Goal: Information Seeking & Learning: Learn about a topic

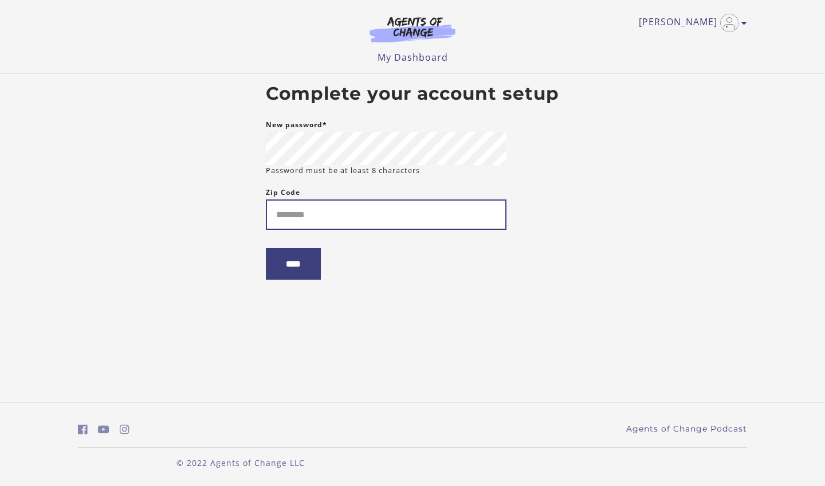
click at [320, 219] on input "Zip Code" at bounding box center [386, 214] width 240 height 30
type input "*****"
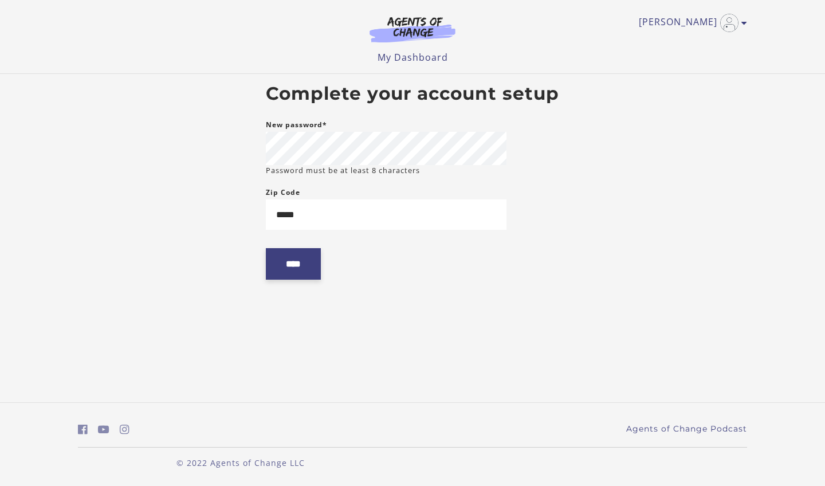
click at [317, 276] on input "****" at bounding box center [293, 263] width 55 height 31
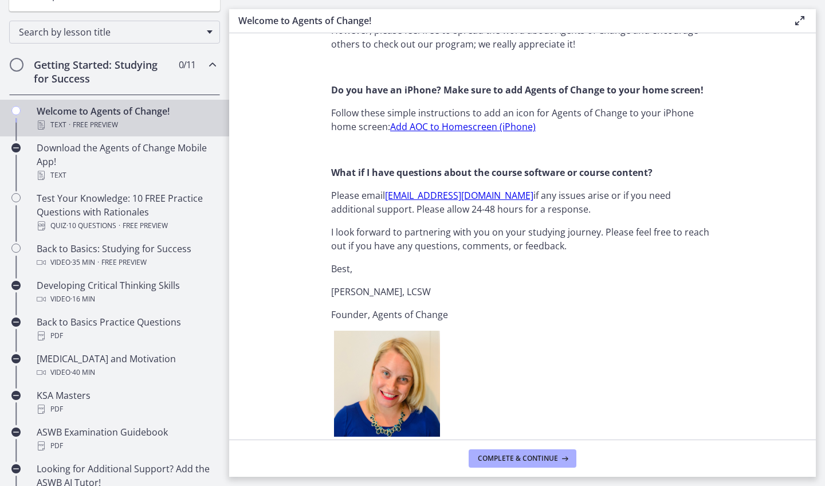
scroll to position [1170, 0]
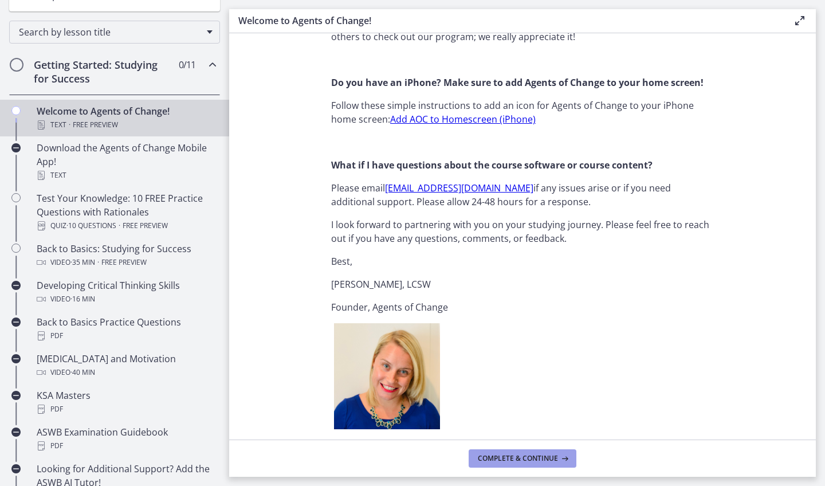
click at [562, 462] on icon at bounding box center [563, 457] width 11 height 9
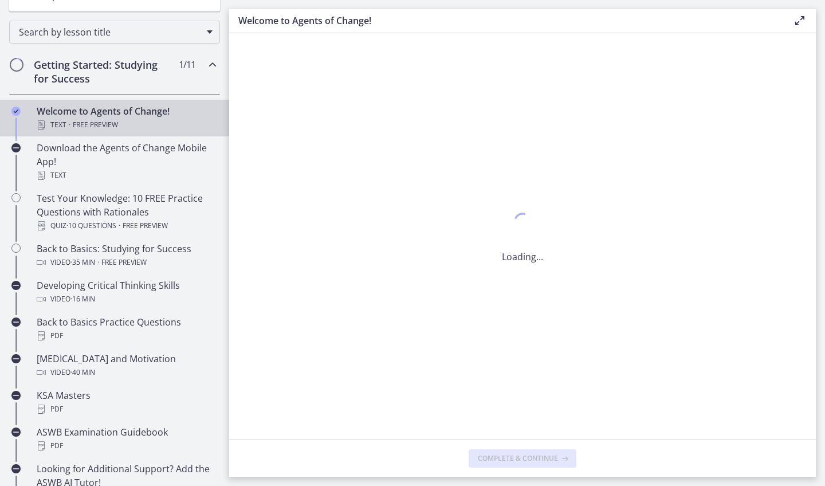
scroll to position [0, 0]
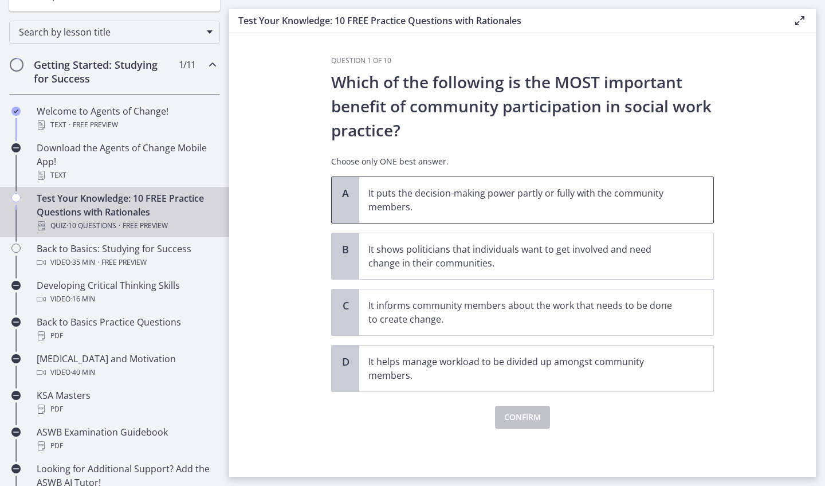
click at [478, 207] on p "It puts the decision-making power partly or fully with the community members." at bounding box center [524, 199] width 313 height 27
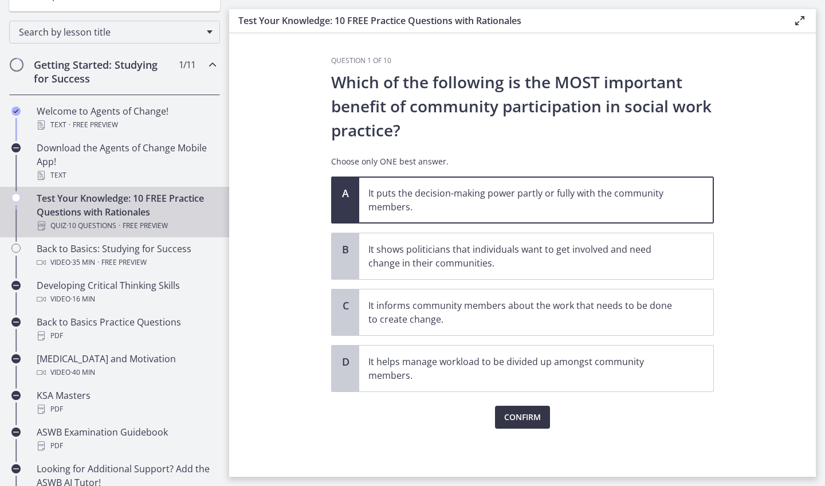
click at [518, 419] on span "Confirm" at bounding box center [522, 417] width 37 height 14
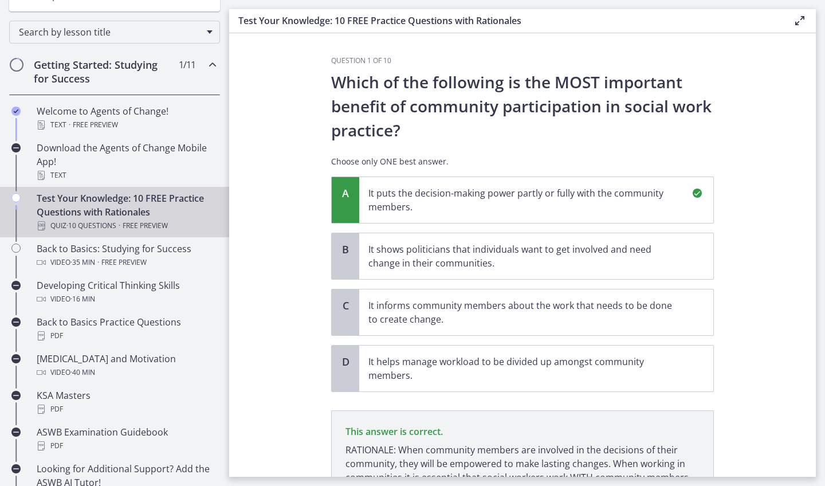
scroll to position [118, 0]
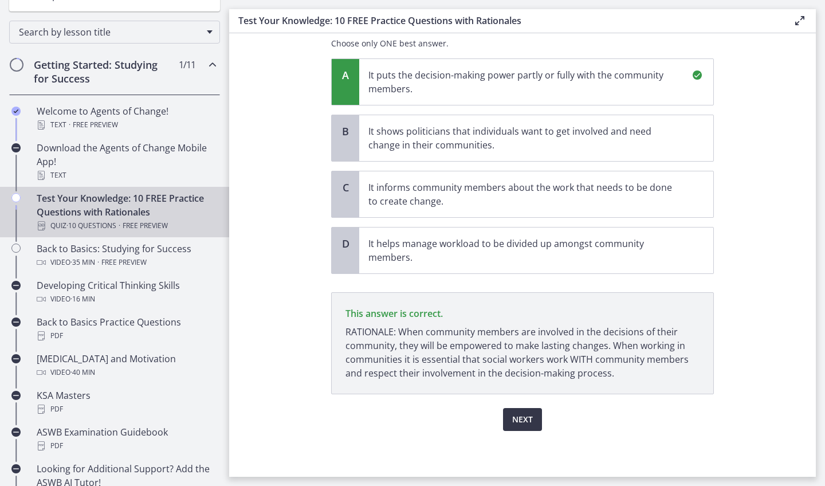
click at [525, 425] on span "Next" at bounding box center [522, 419] width 21 height 14
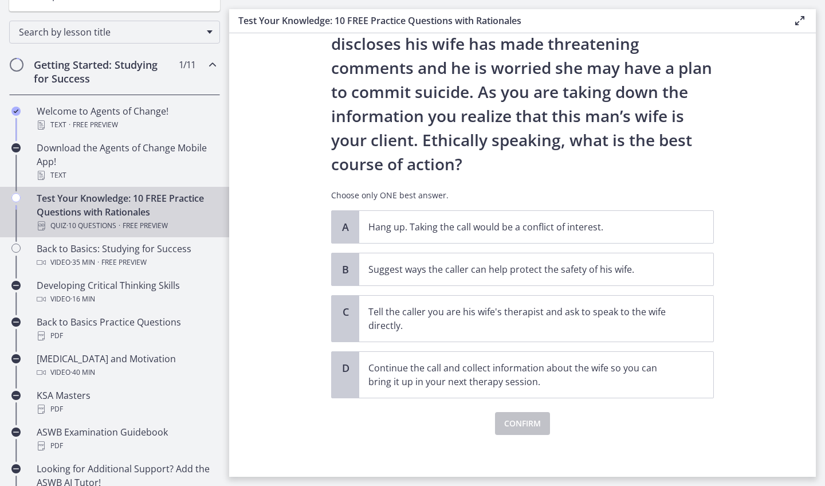
scroll to position [90, 0]
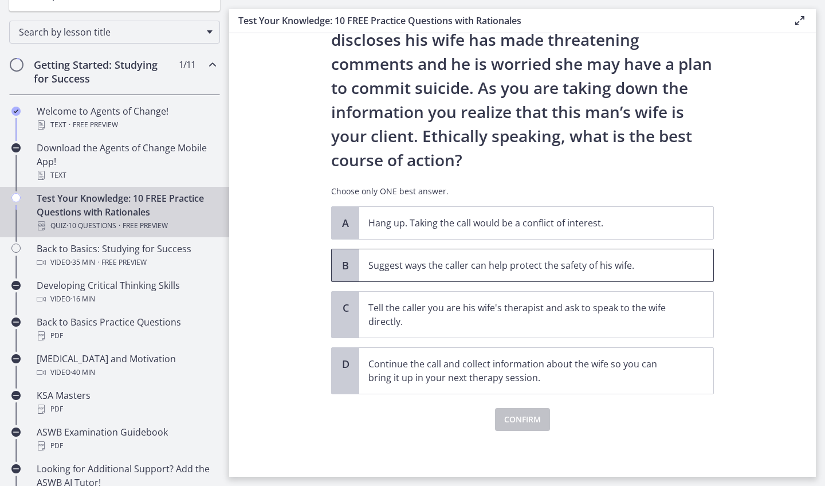
click at [482, 269] on p "Suggest ways the caller can help protect the safety of his wife." at bounding box center [524, 265] width 313 height 14
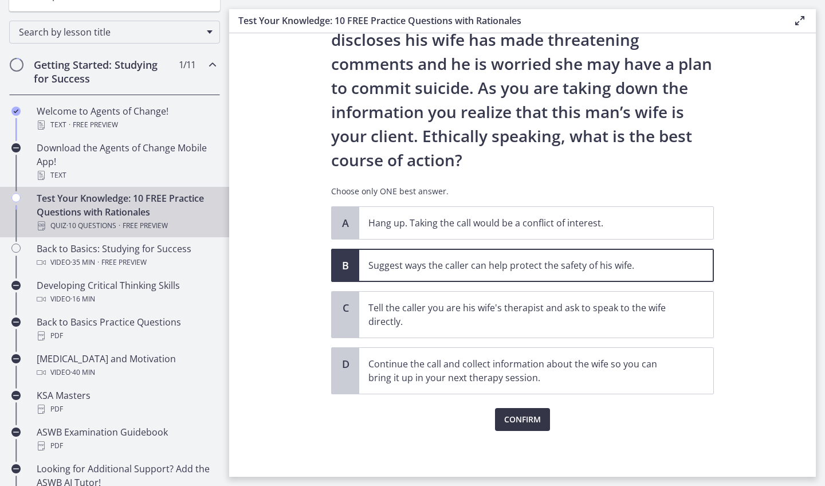
click at [508, 424] on span "Confirm" at bounding box center [522, 419] width 37 height 14
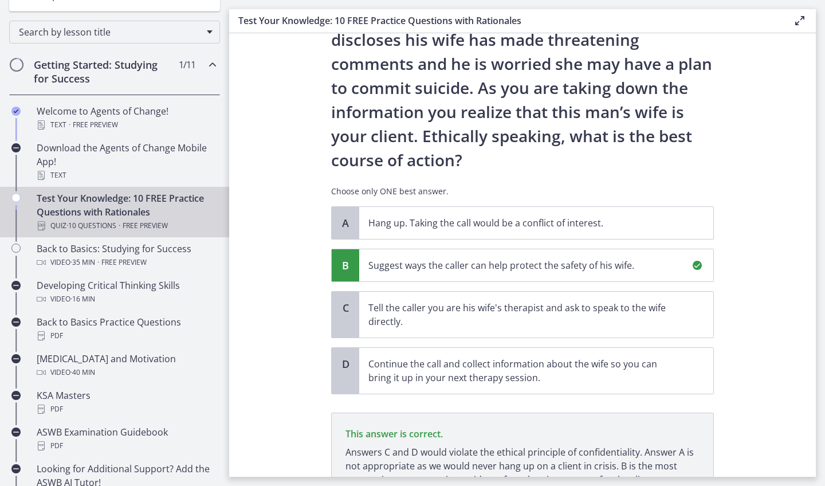
scroll to position [197, 0]
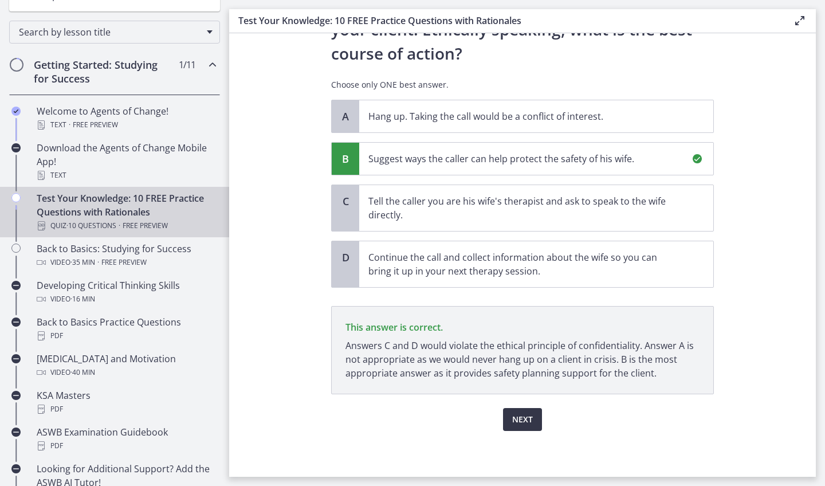
click at [512, 419] on span "Next" at bounding box center [522, 419] width 21 height 14
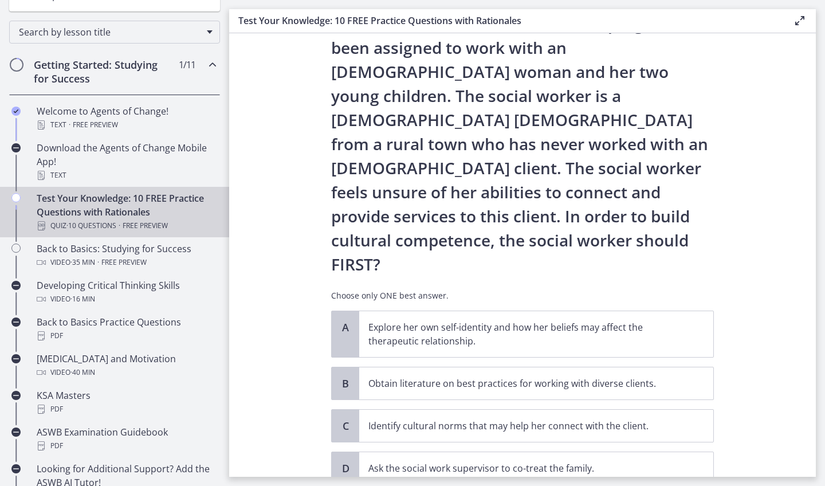
scroll to position [88, 0]
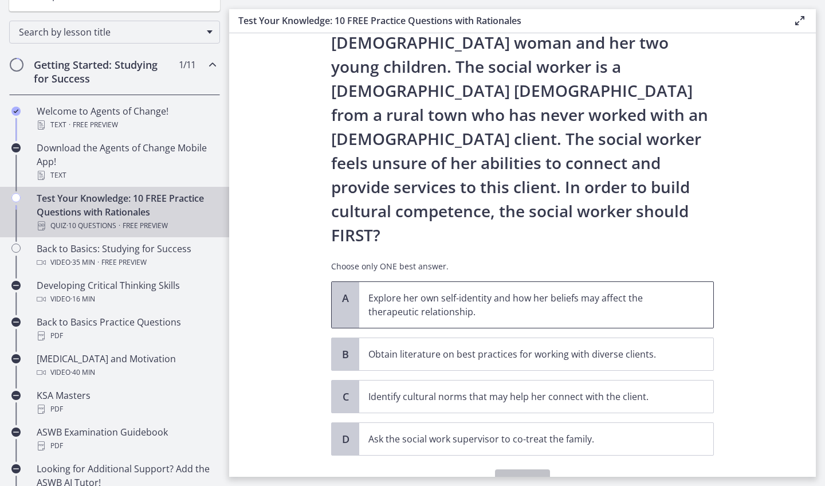
click at [482, 291] on p "Explore her own self-identity and how her beliefs may affect the therapeutic re…" at bounding box center [524, 304] width 313 height 27
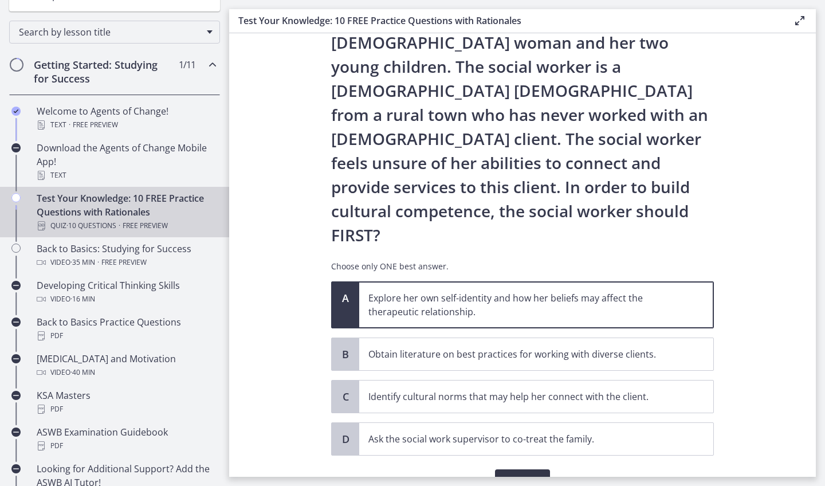
click at [512, 474] on span "Confirm" at bounding box center [522, 481] width 37 height 14
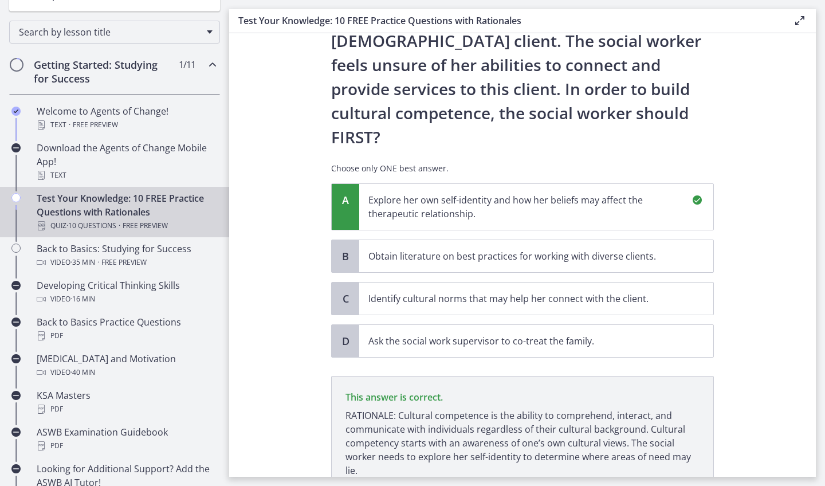
scroll to position [235, 0]
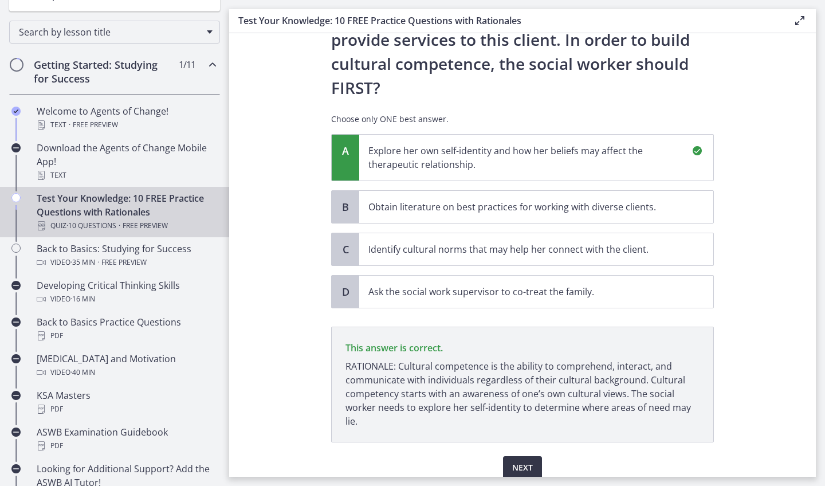
click at [522, 460] on span "Next" at bounding box center [522, 467] width 21 height 14
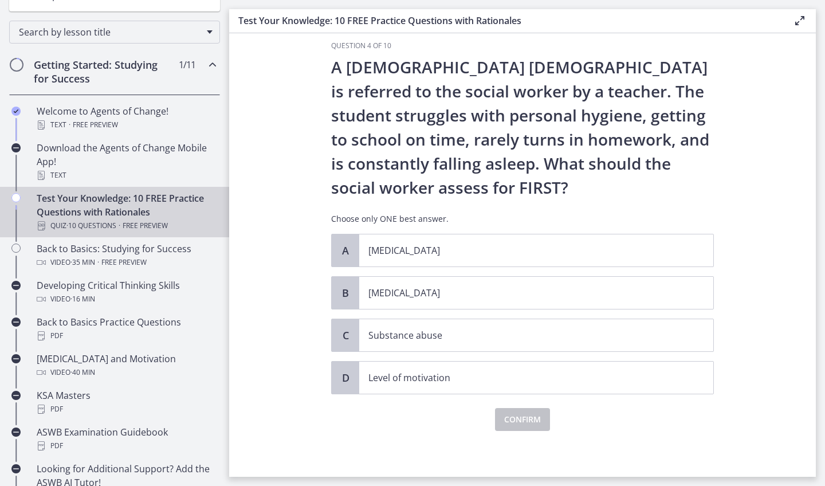
scroll to position [0, 0]
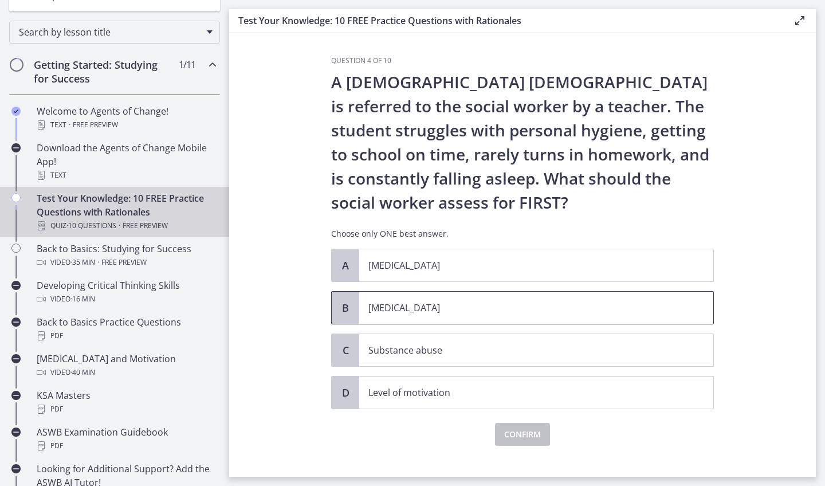
click at [434, 303] on p "Child neglect" at bounding box center [524, 308] width 313 height 14
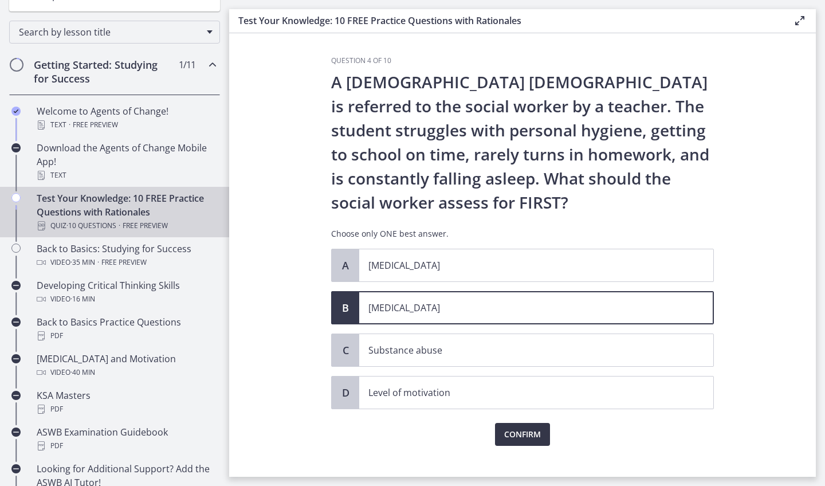
click at [504, 436] on span "Confirm" at bounding box center [522, 434] width 37 height 14
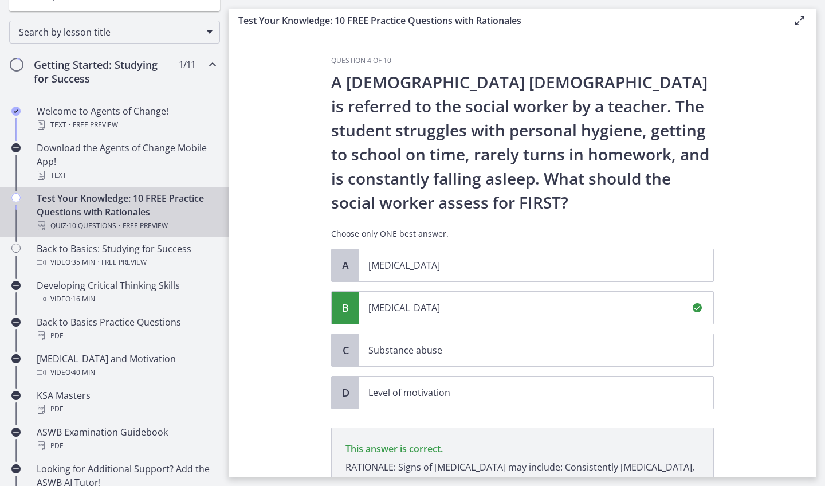
scroll to position [149, 0]
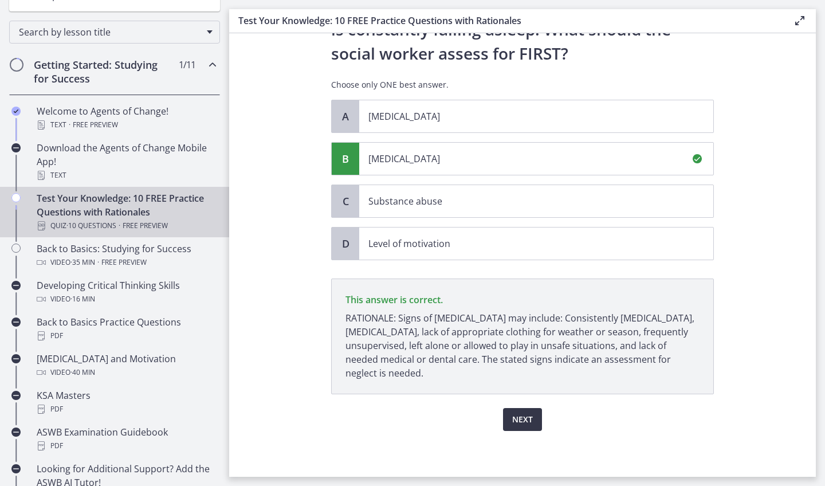
click at [517, 425] on span "Next" at bounding box center [522, 419] width 21 height 14
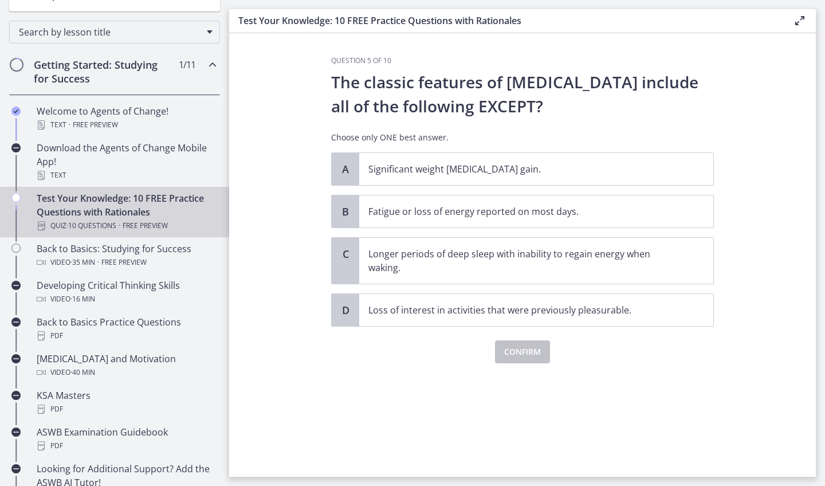
scroll to position [0, 0]
click at [571, 266] on p "Longer periods of deep sleep with inability to regain energy when waking." at bounding box center [524, 260] width 313 height 27
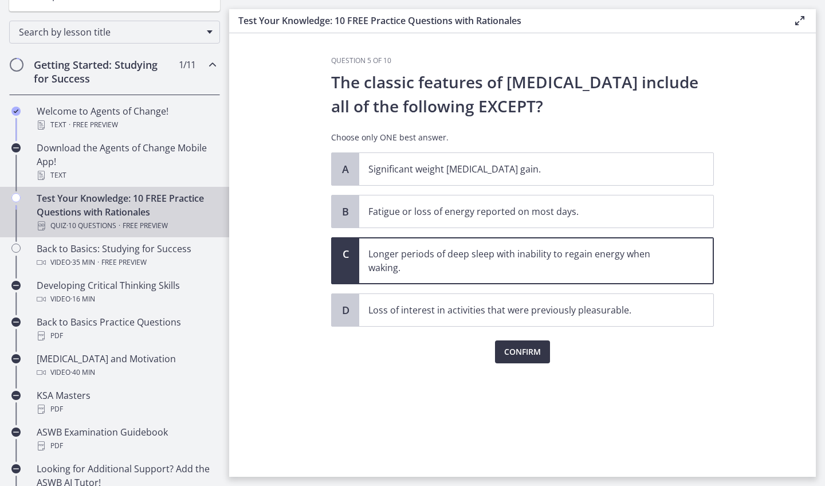
click at [509, 356] on span "Confirm" at bounding box center [522, 352] width 37 height 14
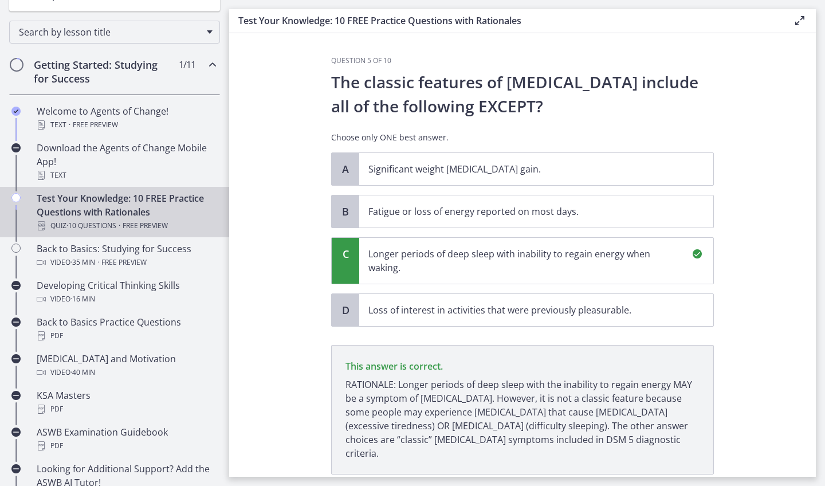
scroll to position [66, 0]
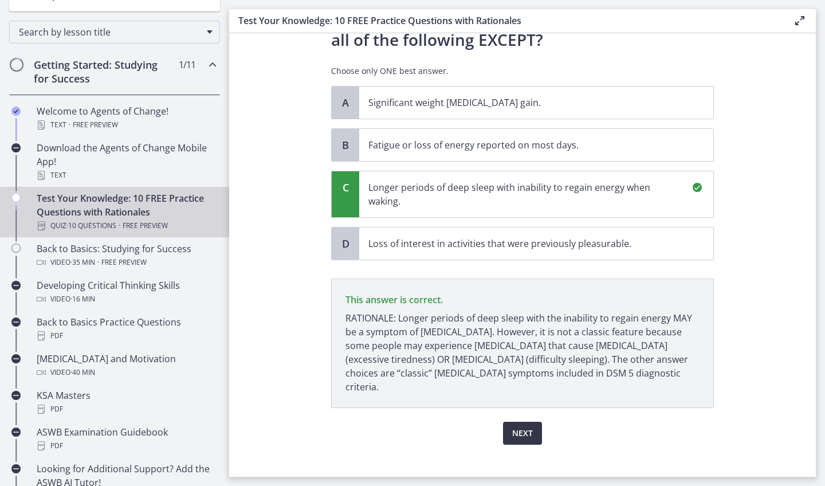
click at [525, 426] on span "Next" at bounding box center [522, 433] width 21 height 14
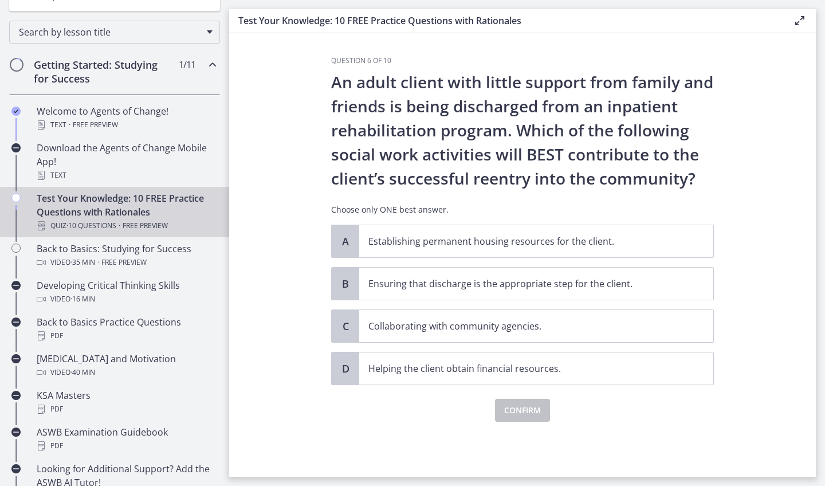
scroll to position [0, 0]
click at [546, 325] on p "Collaborating with community agencies." at bounding box center [524, 326] width 313 height 14
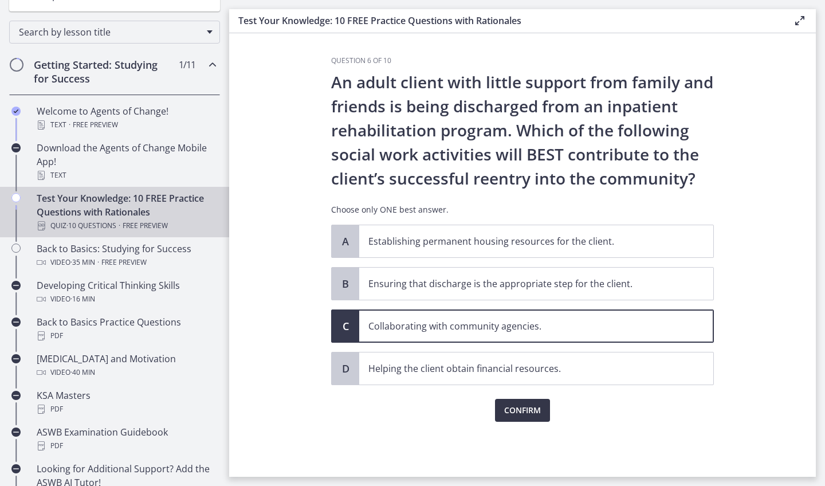
click at [511, 407] on span "Confirm" at bounding box center [522, 410] width 37 height 14
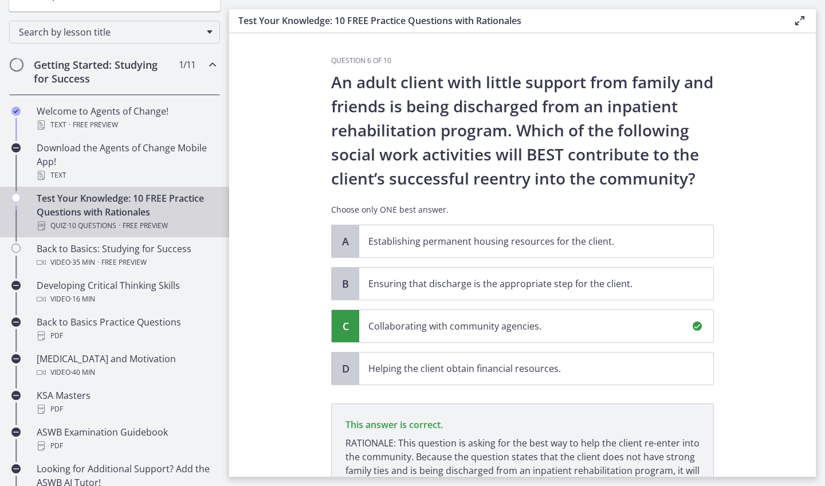
scroll to position [125, 0]
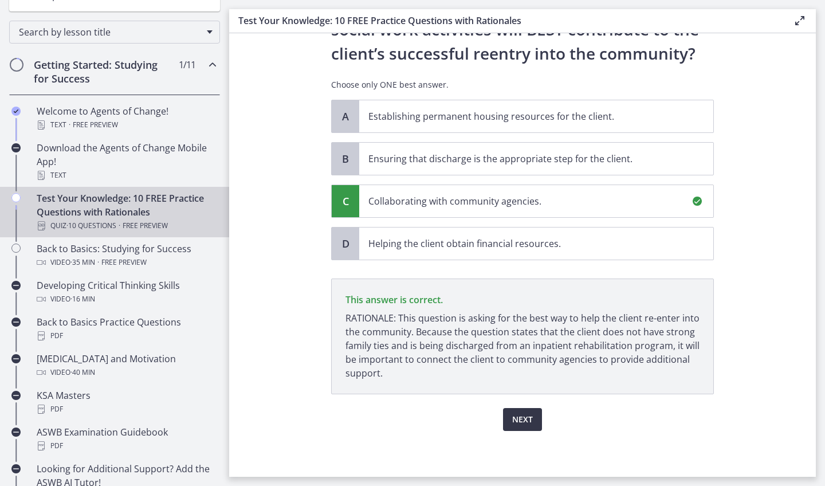
click at [514, 419] on span "Next" at bounding box center [522, 419] width 21 height 14
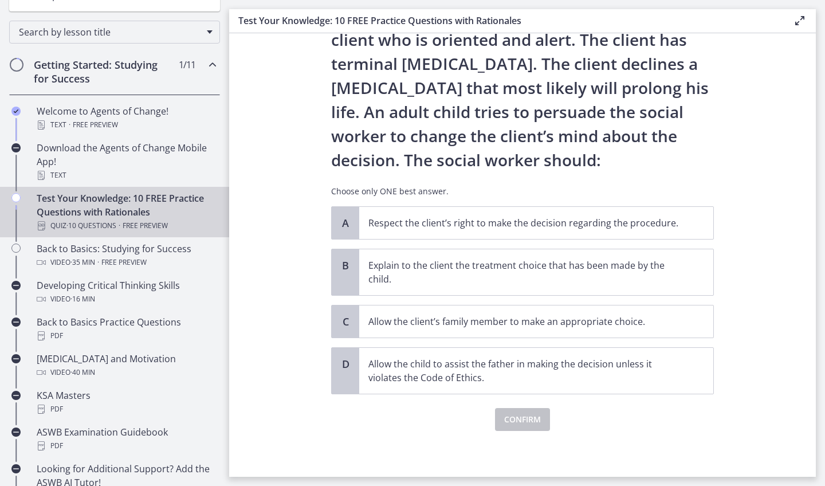
scroll to position [0, 0]
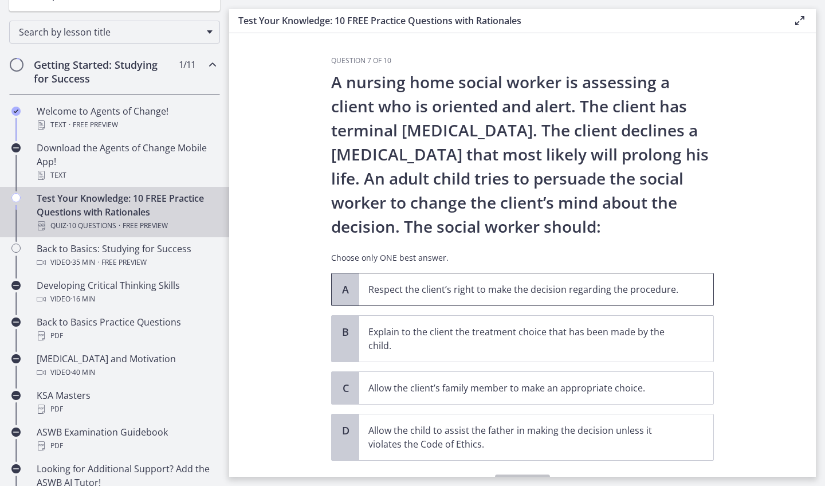
click at [488, 287] on p "Respect the client’s right to make the decision regarding the procedure." at bounding box center [524, 289] width 313 height 14
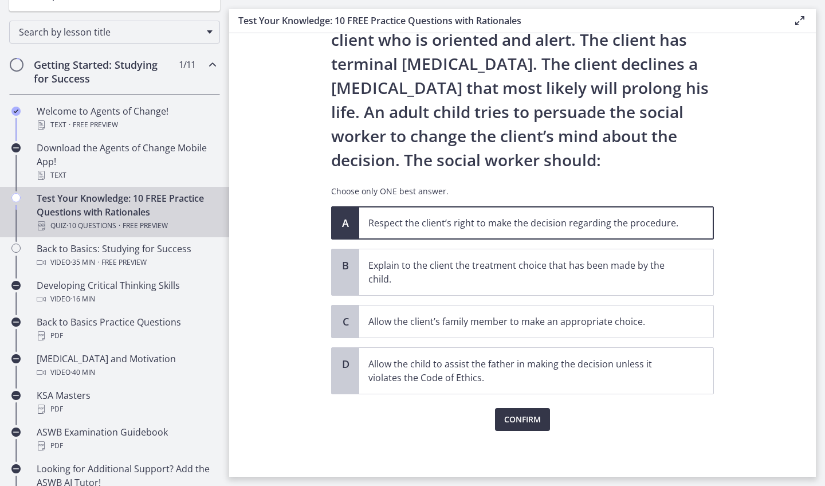
click at [515, 423] on span "Confirm" at bounding box center [522, 419] width 37 height 14
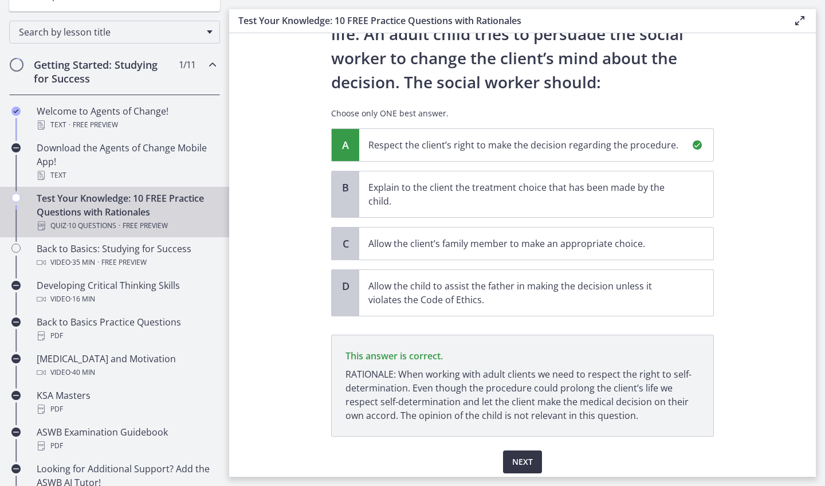
scroll to position [187, 0]
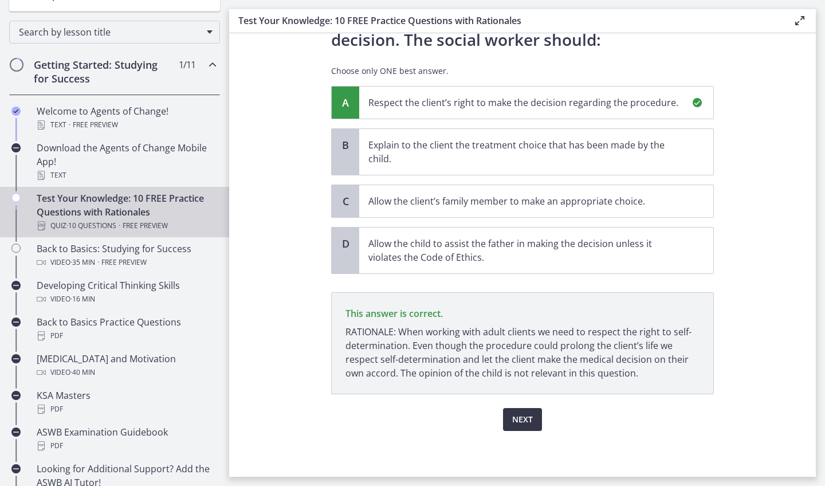
click at [515, 423] on span "Next" at bounding box center [522, 419] width 21 height 14
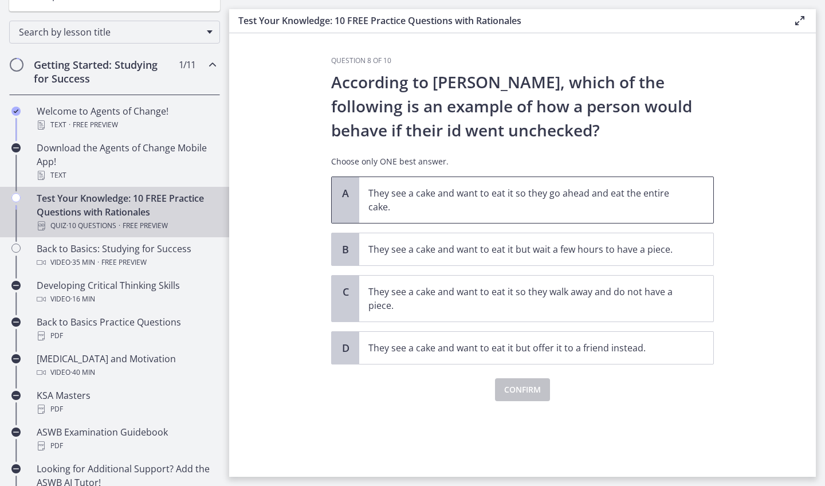
click at [567, 198] on p "They see a cake and want to eat it so they go ahead and eat the entire cake." at bounding box center [524, 199] width 313 height 27
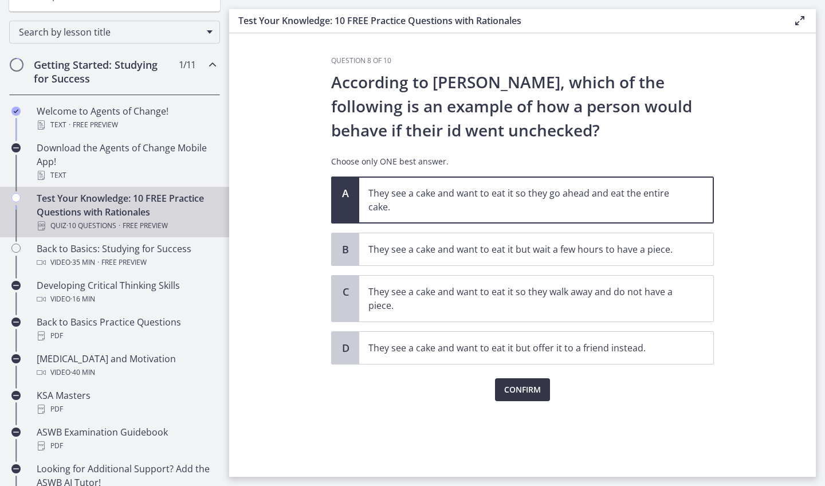
click at [507, 388] on span "Confirm" at bounding box center [522, 389] width 37 height 14
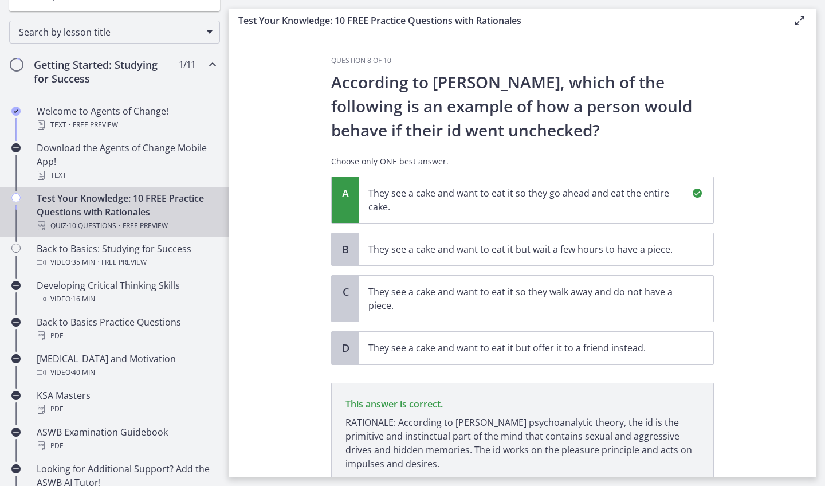
scroll to position [90, 0]
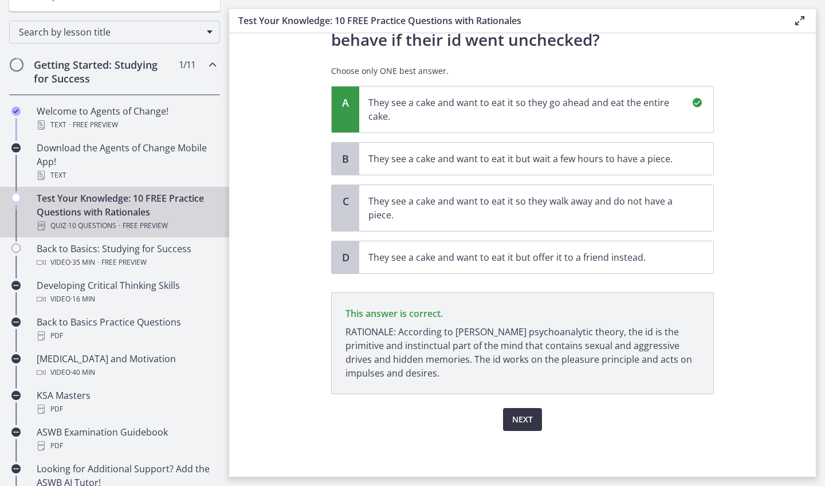
click at [520, 423] on span "Next" at bounding box center [522, 419] width 21 height 14
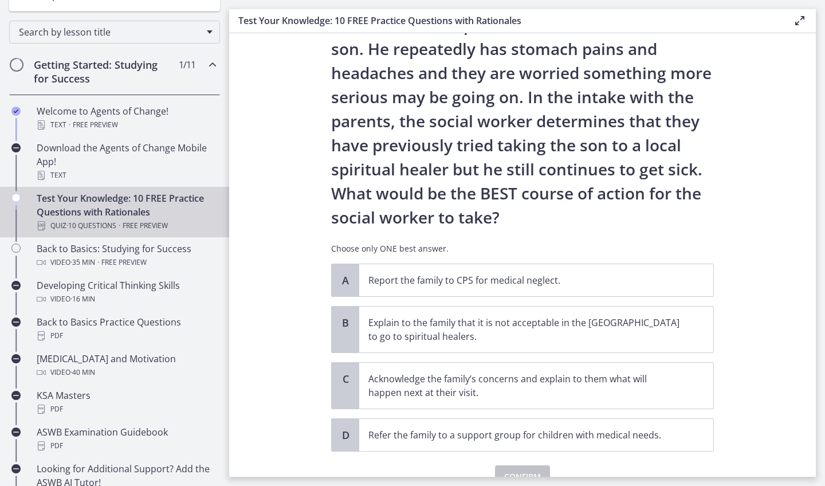
scroll to position [163, 0]
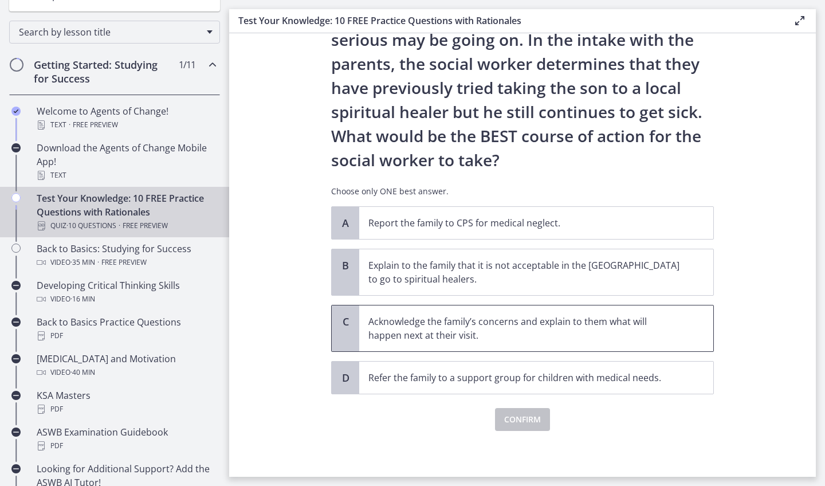
click at [500, 329] on p "Acknowledge the family’s concerns and explain to them what will happen next at …" at bounding box center [524, 327] width 313 height 27
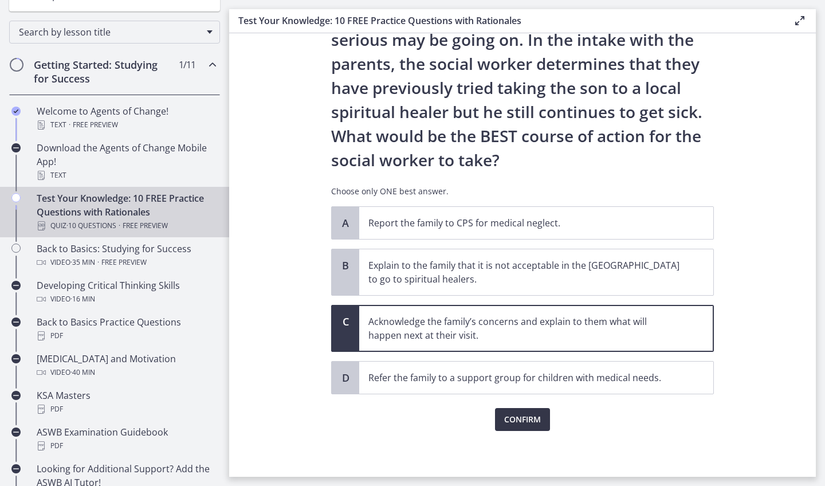
click at [511, 419] on span "Confirm" at bounding box center [522, 419] width 37 height 14
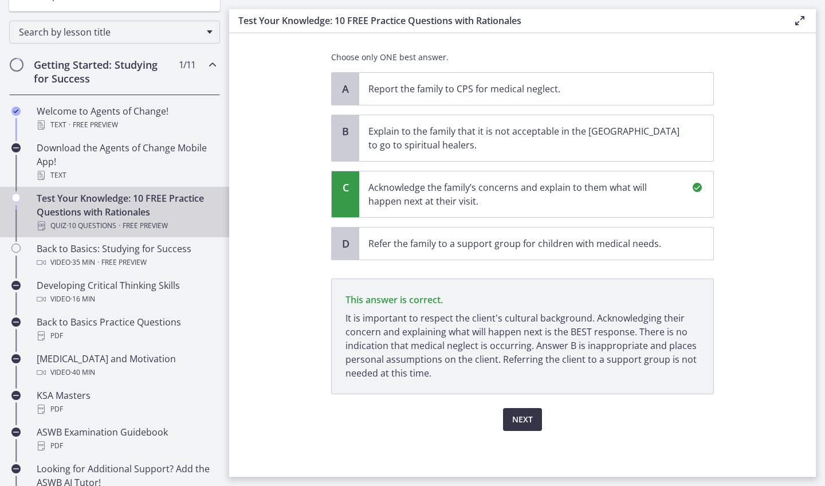
scroll to position [297, 0]
click at [514, 425] on span "Next" at bounding box center [522, 419] width 21 height 14
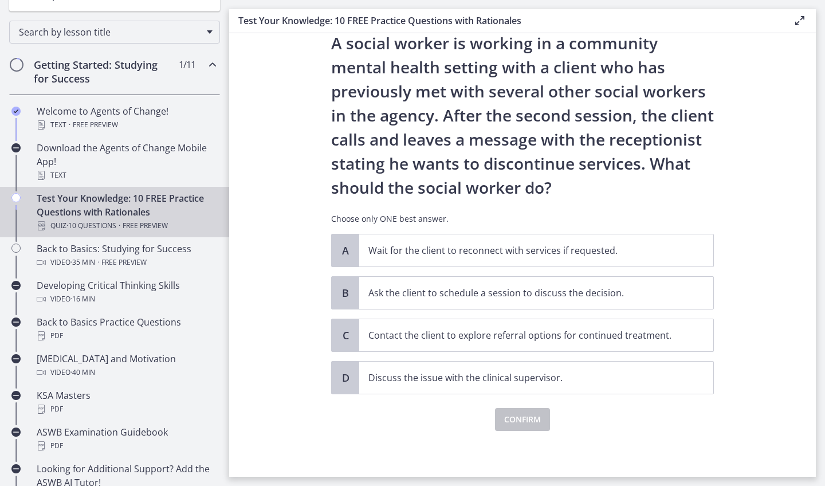
scroll to position [0, 0]
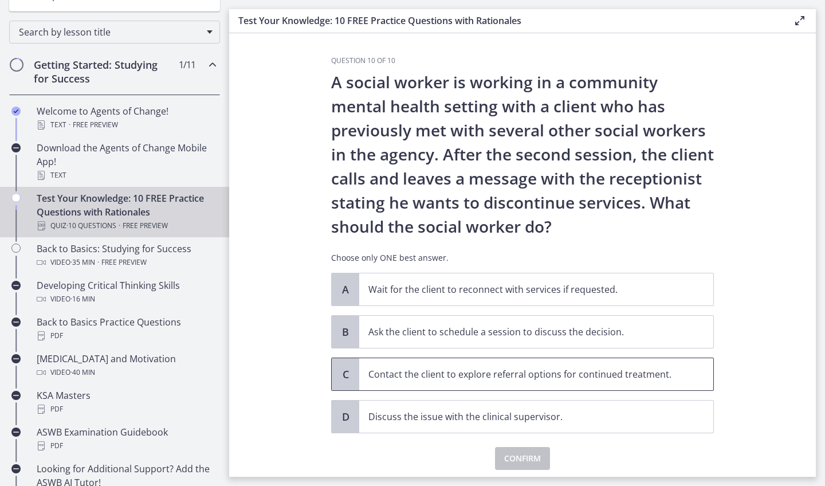
click at [573, 380] on p "Contact the client to explore referral options for continued treatment." at bounding box center [524, 374] width 313 height 14
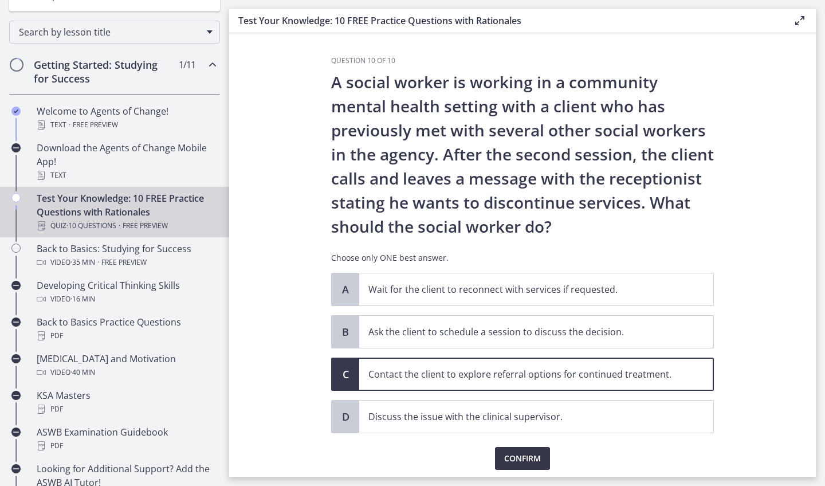
click at [513, 460] on span "Confirm" at bounding box center [522, 458] width 37 height 14
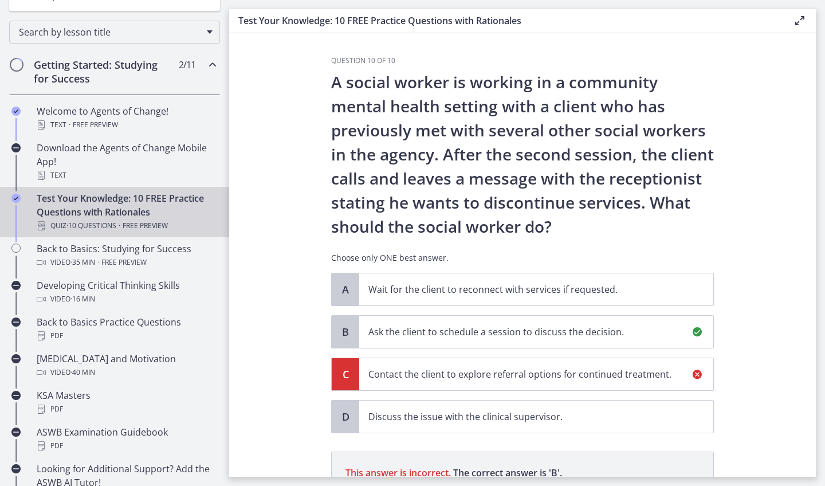
scroll to position [173, 0]
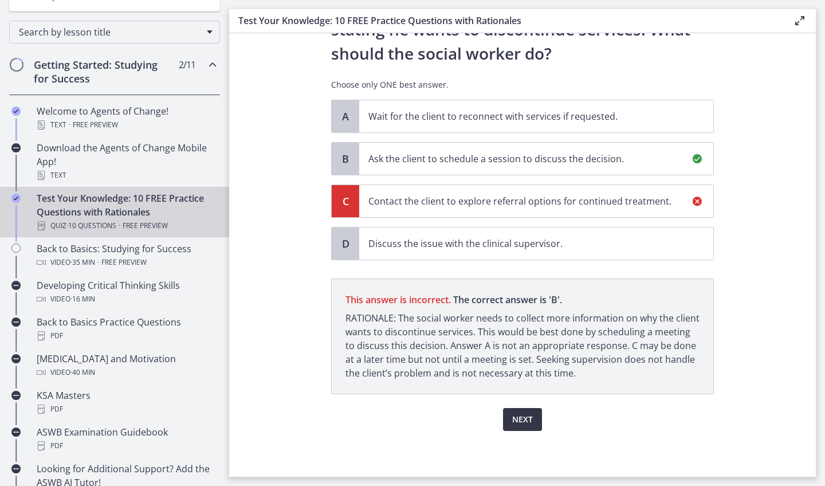
click at [528, 423] on span "Next" at bounding box center [522, 419] width 21 height 14
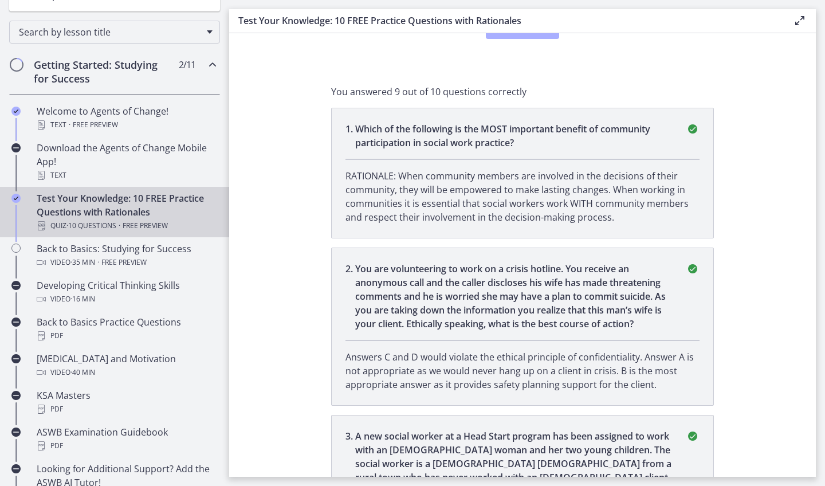
scroll to position [0, 0]
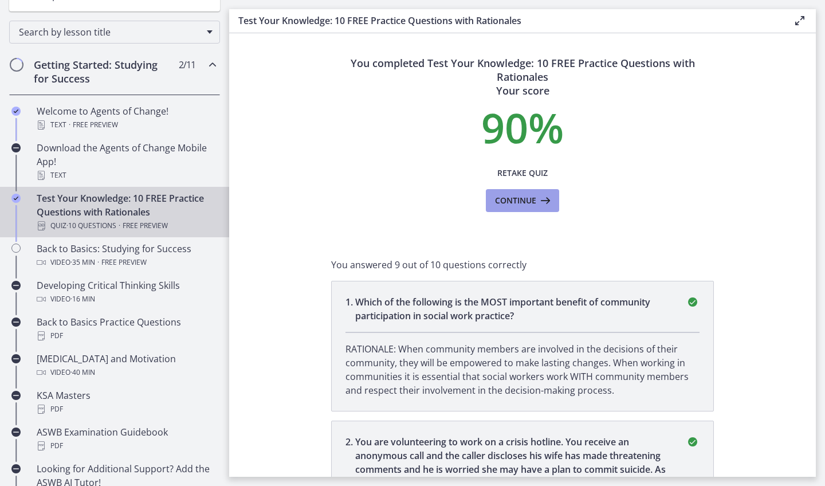
click at [543, 208] on button "Continue" at bounding box center [522, 200] width 73 height 23
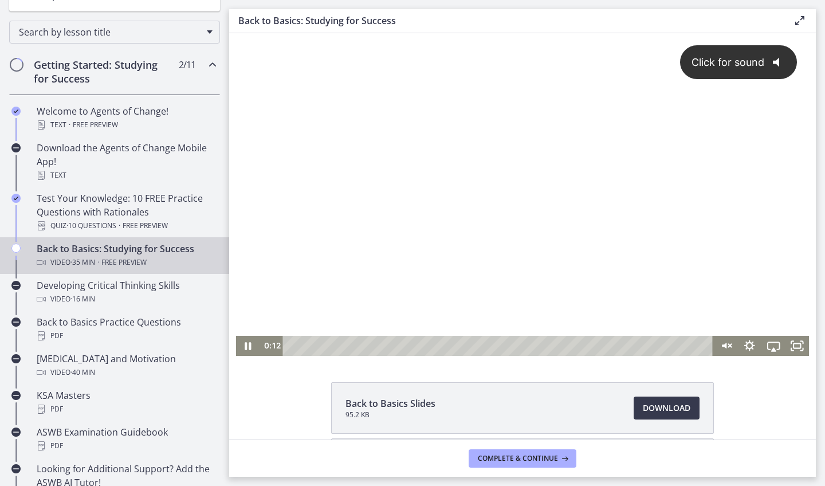
click at [795, 211] on div "Click for sound @keyframes VOLUME_SMALL_WAVE_FLASH { 0% { opacity: 0; } 33% { o…" at bounding box center [522, 184] width 573 height 302
click at [795, 211] on div at bounding box center [522, 194] width 573 height 322
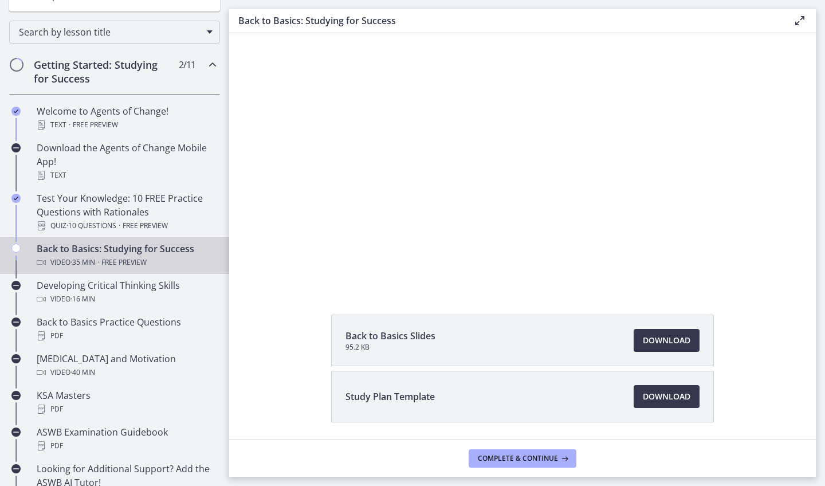
scroll to position [105, 0]
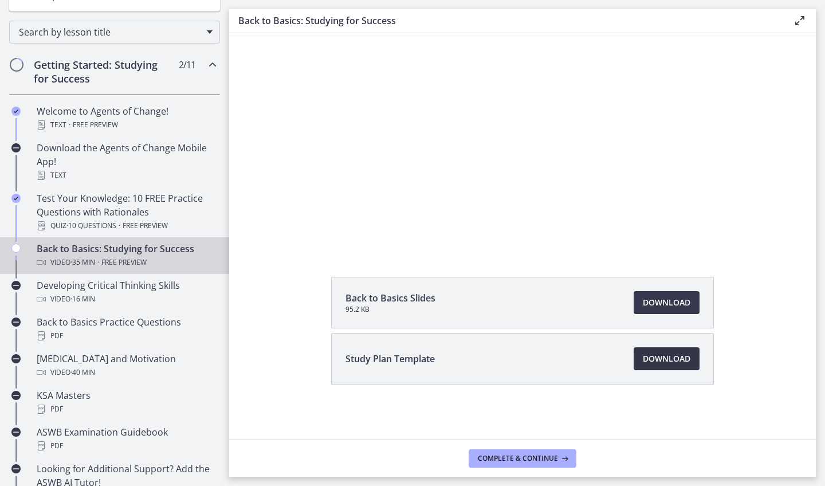
click at [656, 368] on link "Download Opens in a new window" at bounding box center [666, 358] width 66 height 23
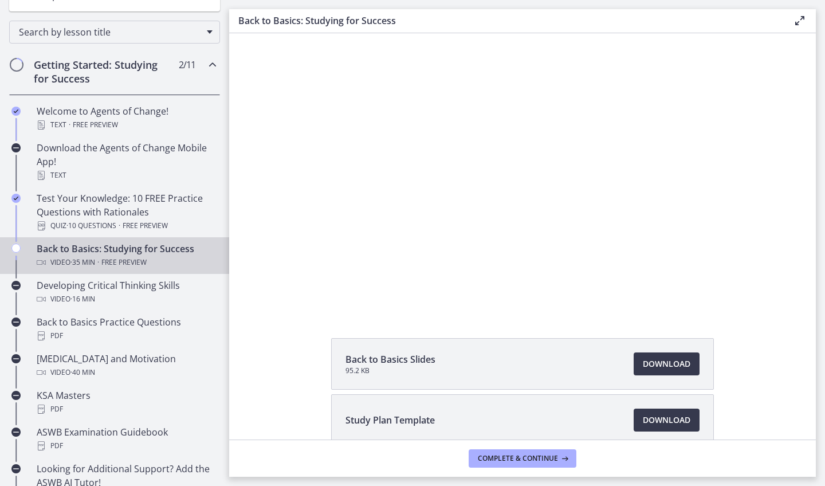
scroll to position [0, 0]
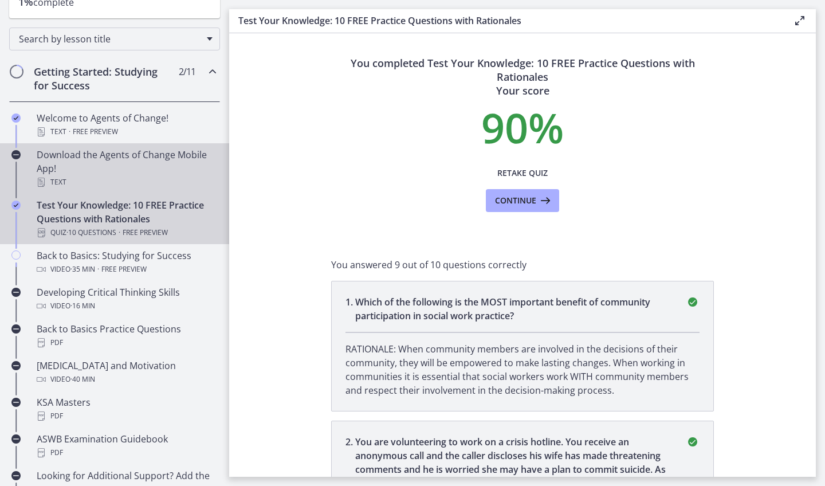
scroll to position [167, 0]
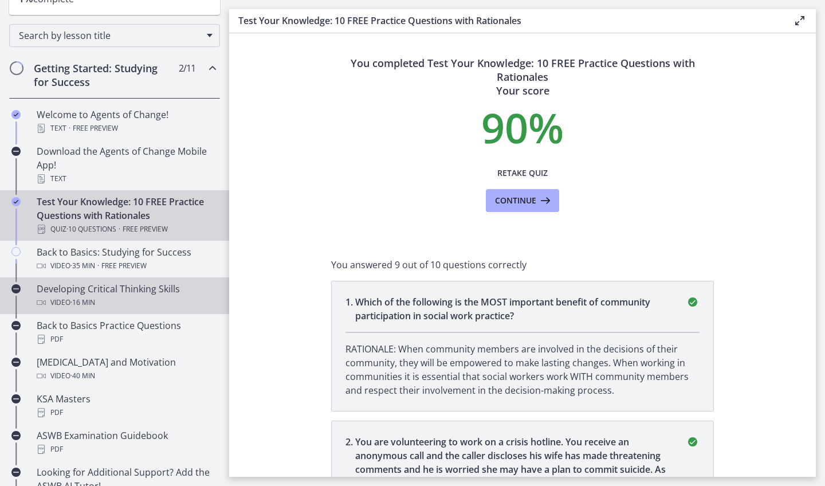
click at [67, 301] on div "Video · 16 min" at bounding box center [126, 302] width 179 height 14
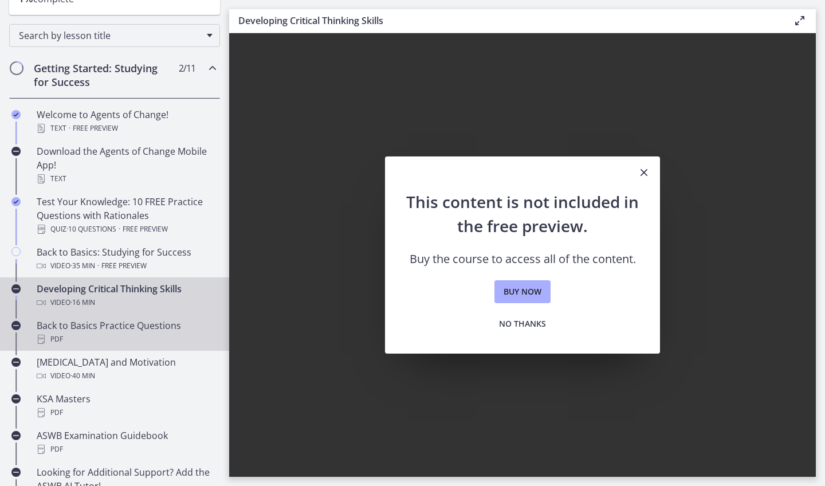
click at [161, 341] on div "PDF" at bounding box center [126, 339] width 179 height 14
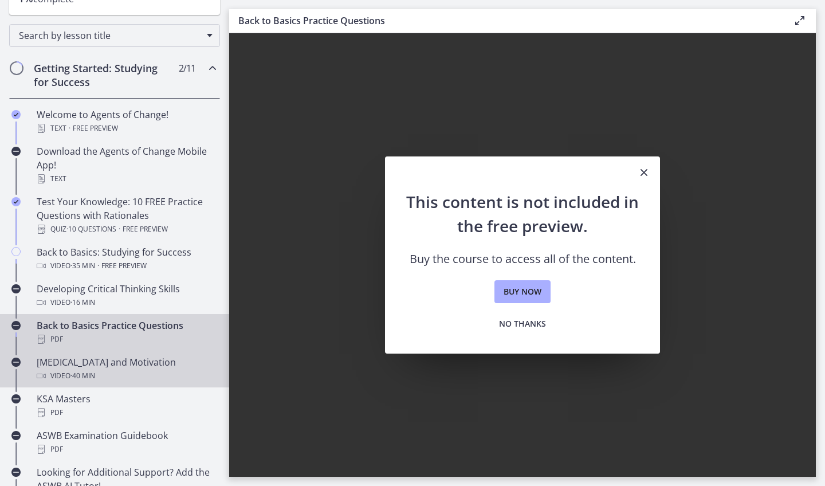
click at [137, 365] on div "Test Anxiety and Motivation Video · 40 min" at bounding box center [126, 368] width 179 height 27
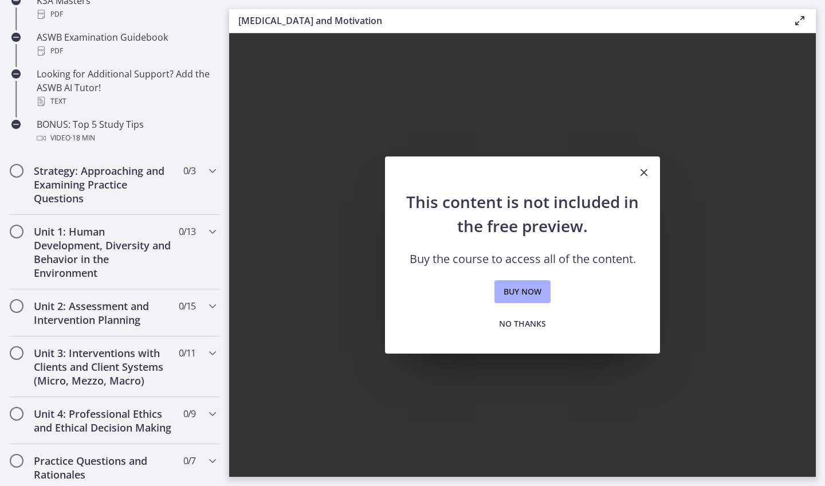
scroll to position [578, 0]
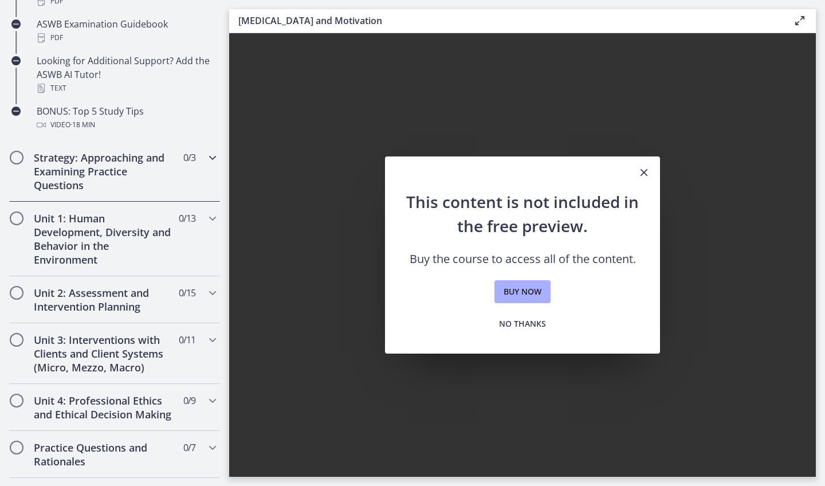
click at [19, 160] on span "Chapters" at bounding box center [16, 157] width 11 height 11
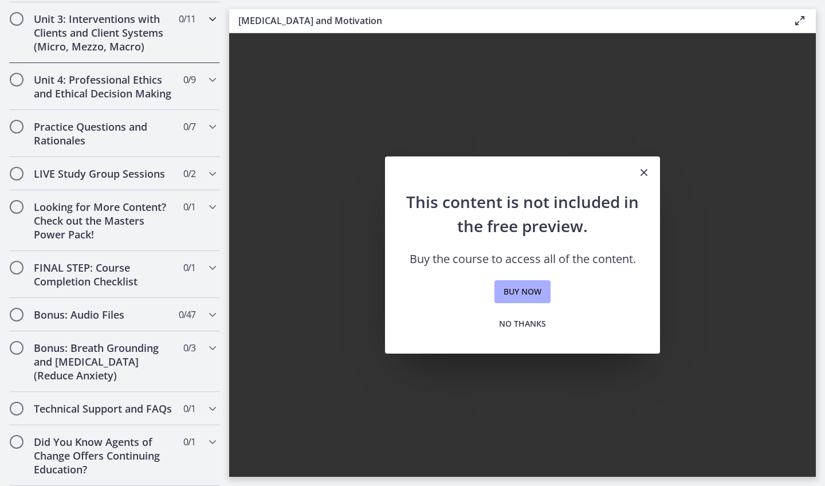
click at [117, 27] on h2 "Unit 3: Interventions with Clients and Client Systems (Micro, Mezzo, Macro)" at bounding box center [104, 32] width 140 height 41
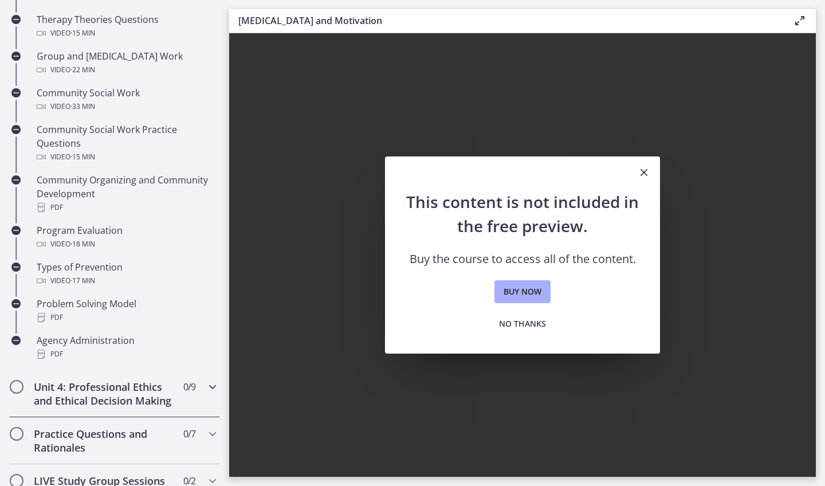
click at [71, 393] on h2 "Unit 4: Professional Ethics and Ethical Decision Making" at bounding box center [104, 393] width 140 height 27
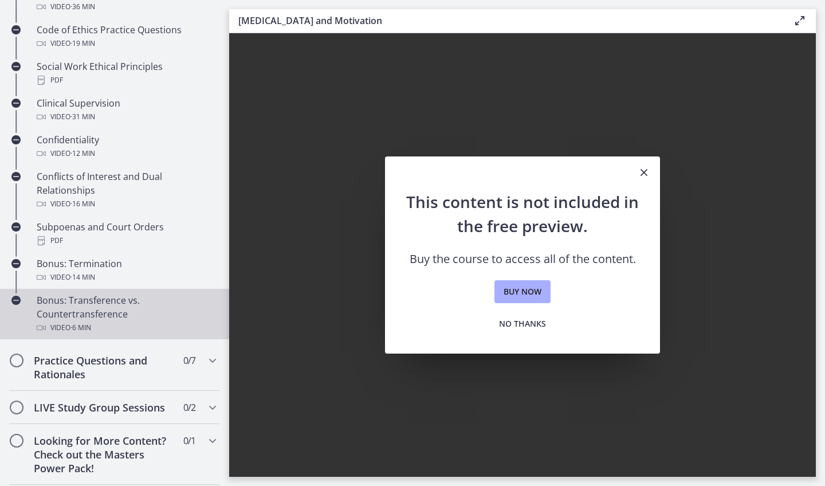
click at [61, 334] on div "Bonus: Transference vs. Countertransference Video · 6 min" at bounding box center [126, 313] width 179 height 41
click at [648, 174] on icon "Close" at bounding box center [644, 172] width 14 height 14
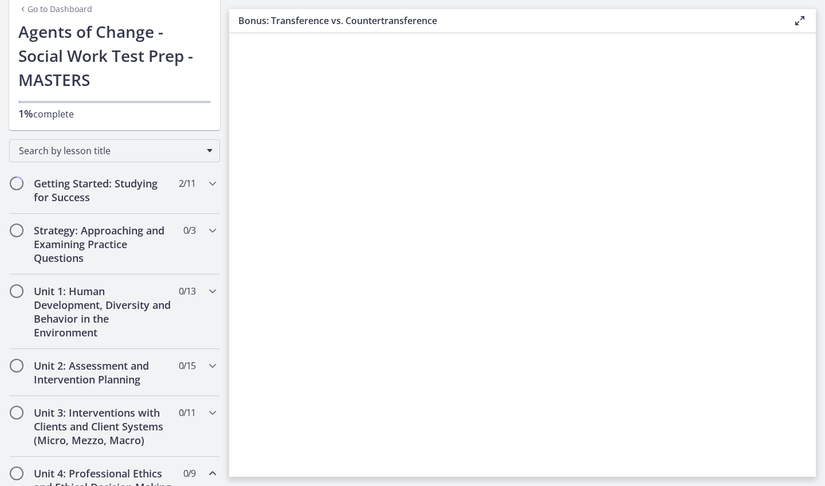
scroll to position [17, 0]
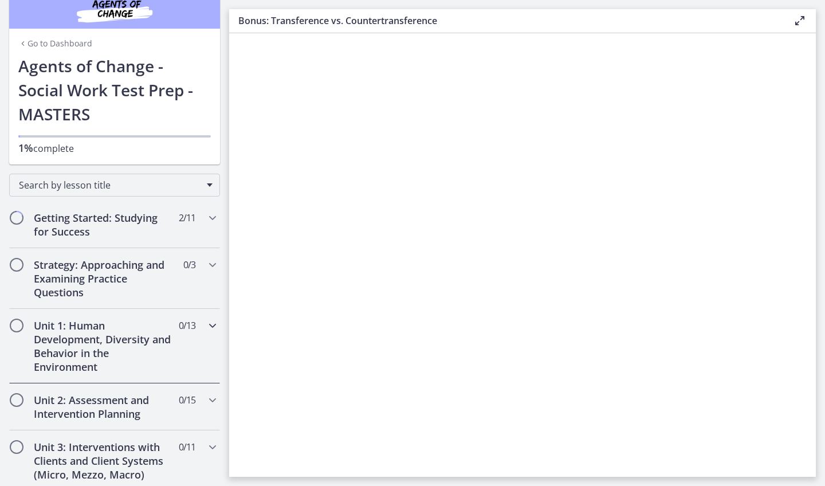
click at [98, 349] on h2 "Unit 1: Human Development, Diversity and Behavior in the Environment" at bounding box center [104, 345] width 140 height 55
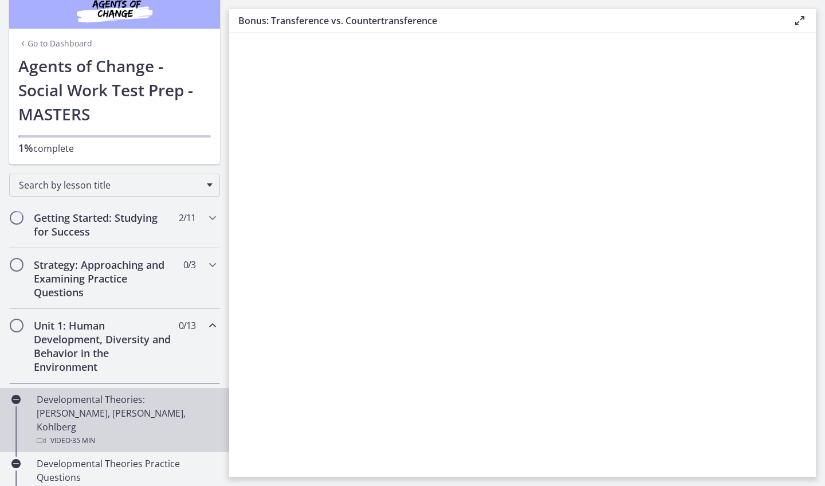
click at [90, 398] on div "Developmental Theories: Erikson, Piaget, Kohlberg Video · 35 min" at bounding box center [126, 419] width 179 height 55
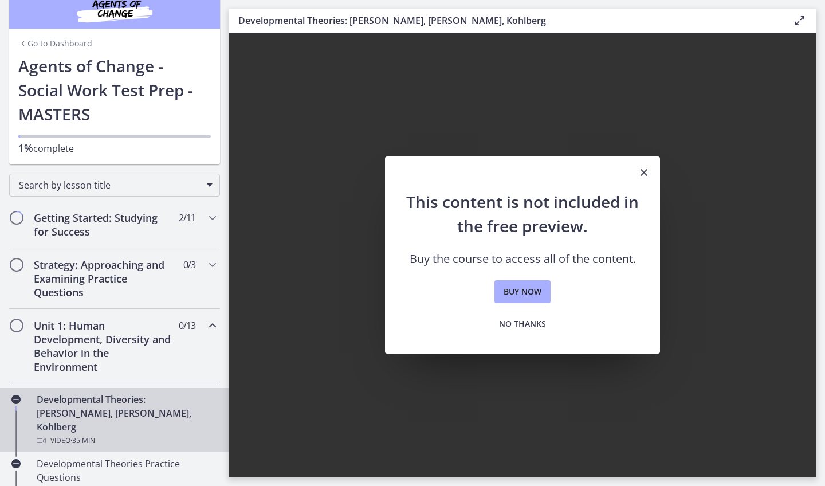
click at [646, 171] on icon "Close" at bounding box center [644, 172] width 14 height 14
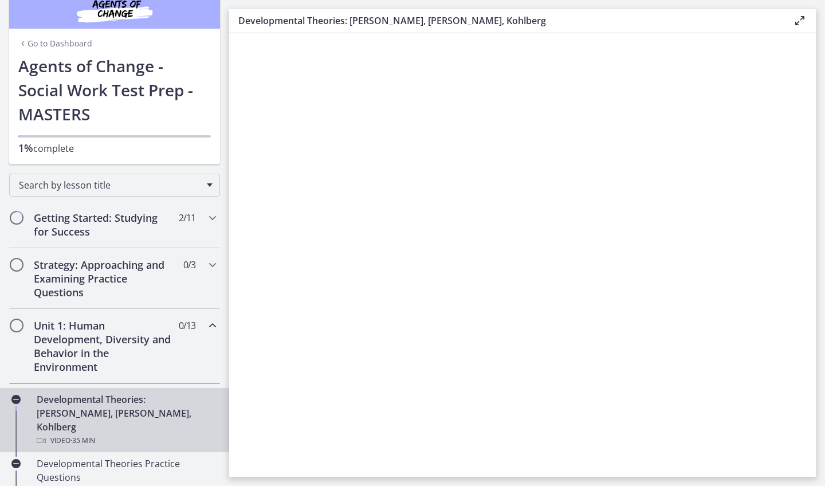
click at [799, 21] on icon at bounding box center [799, 21] width 14 height 14
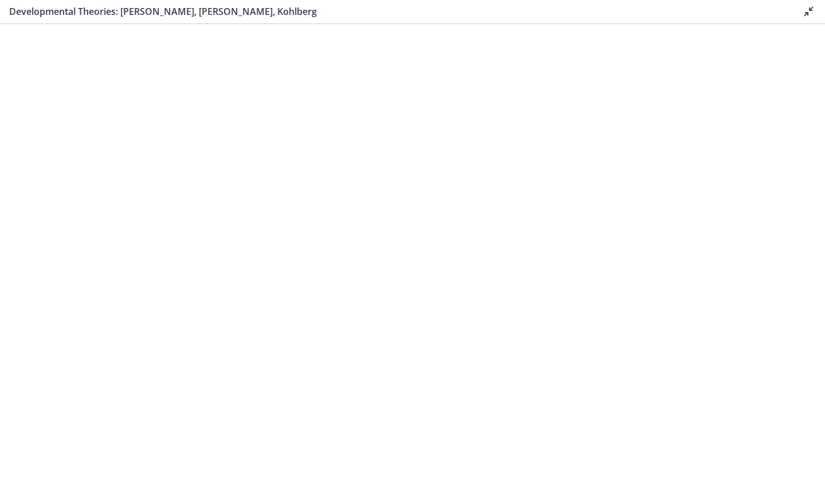
click at [810, 9] on icon at bounding box center [809, 12] width 14 height 14
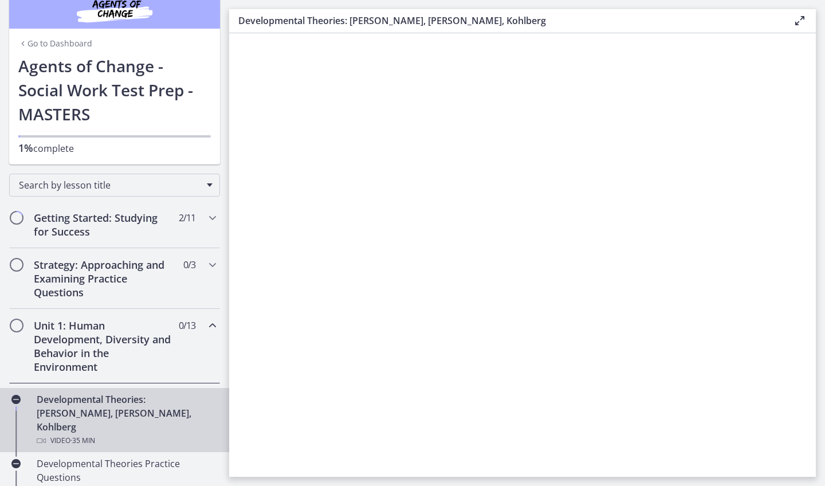
click at [62, 42] on link "Go to Dashboard" at bounding box center [55, 43] width 74 height 11
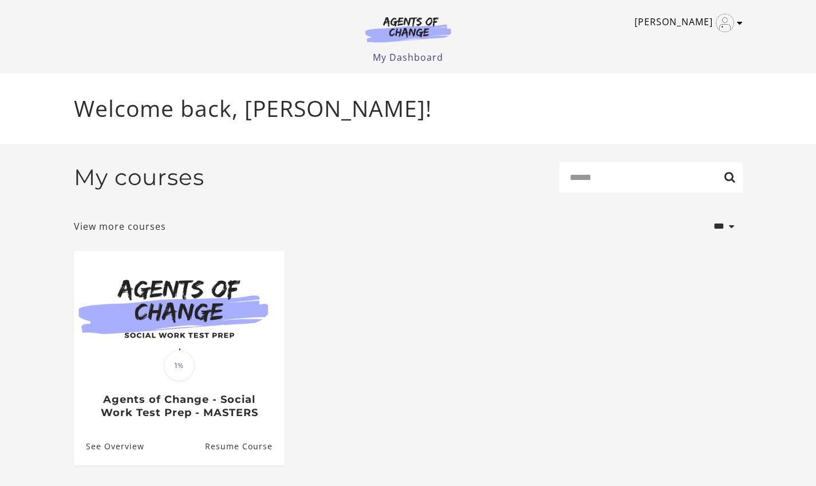
click at [692, 24] on link "Cynthia C" at bounding box center [685, 23] width 102 height 18
click at [673, 79] on link "Sign Out" at bounding box center [695, 80] width 101 height 19
